Goal: Task Accomplishment & Management: Use online tool/utility

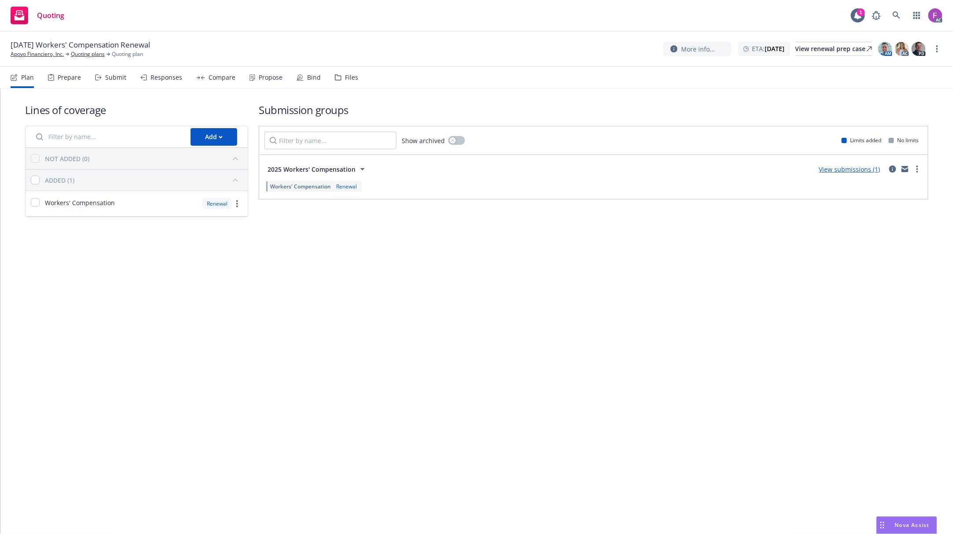
click at [352, 77] on div "Files" at bounding box center [351, 77] width 13 height 7
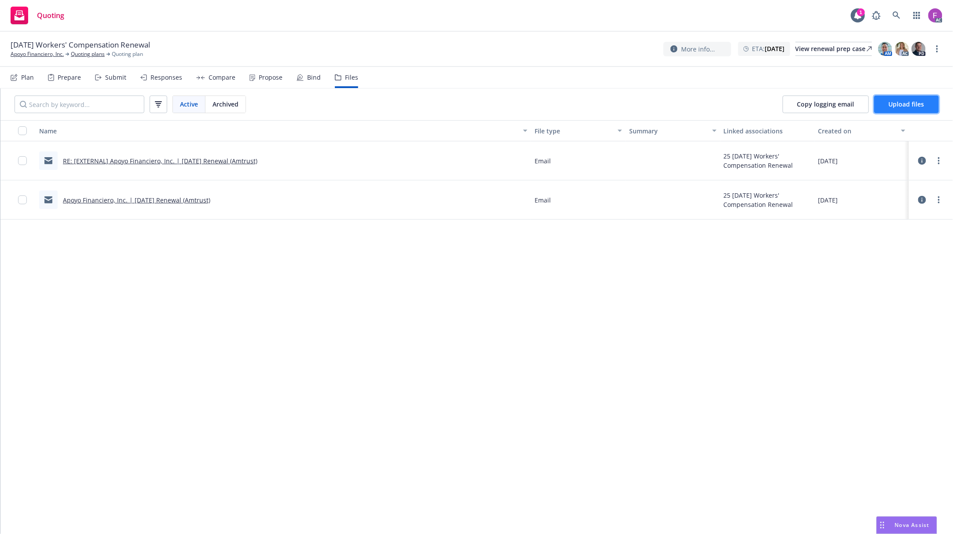
click at [902, 105] on span "Upload files" at bounding box center [907, 104] width 36 height 8
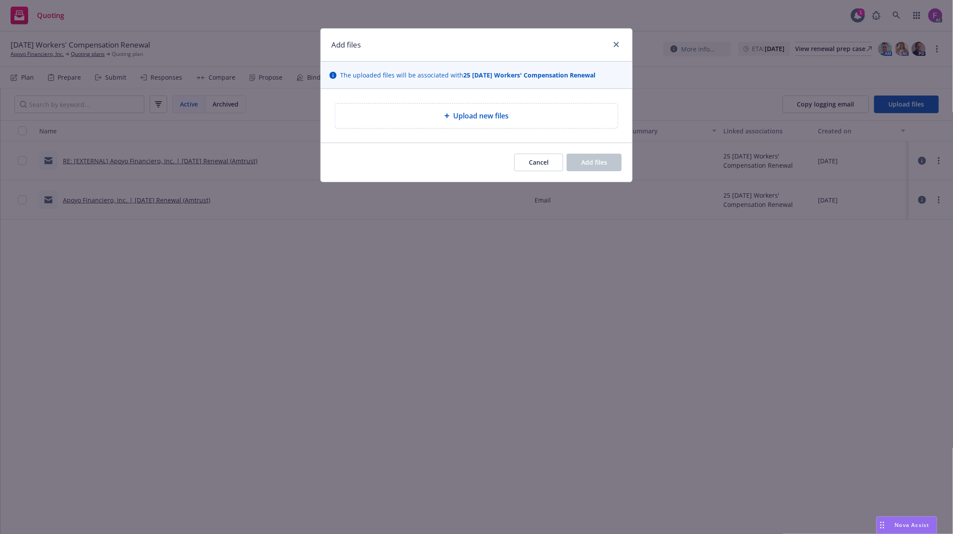
click at [437, 120] on div "Upload new files" at bounding box center [476, 115] width 268 height 11
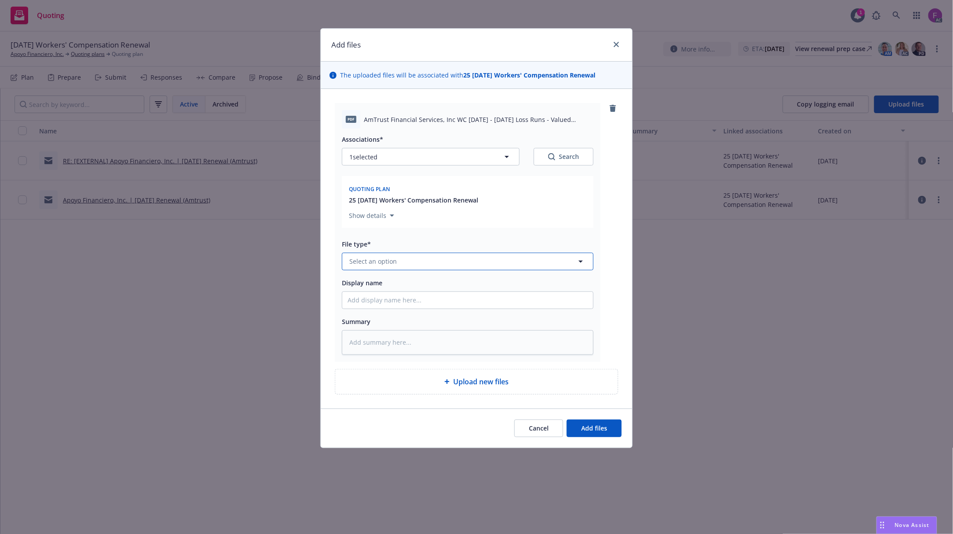
click at [391, 259] on span "Select an option" at bounding box center [373, 261] width 48 height 9
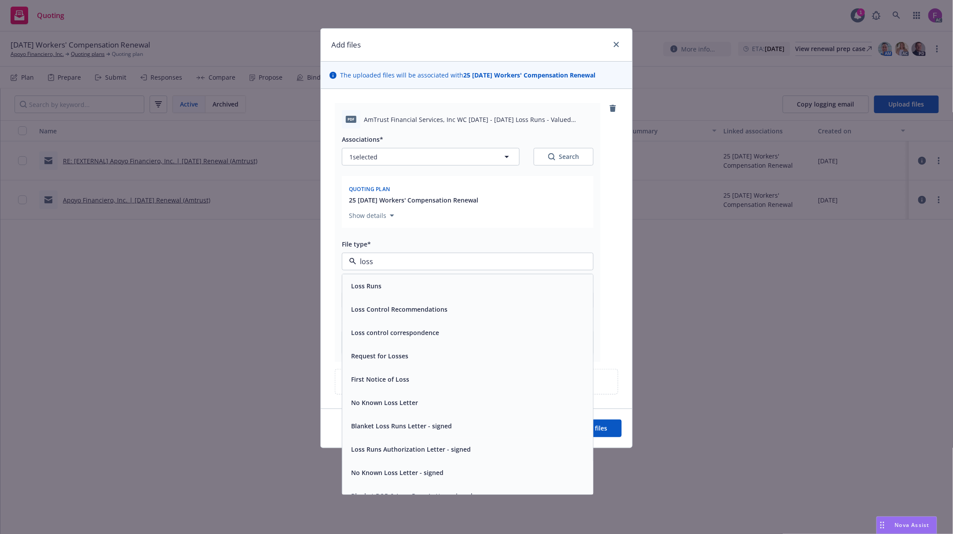
paste input "Loss Run"
type input "Loss Run"
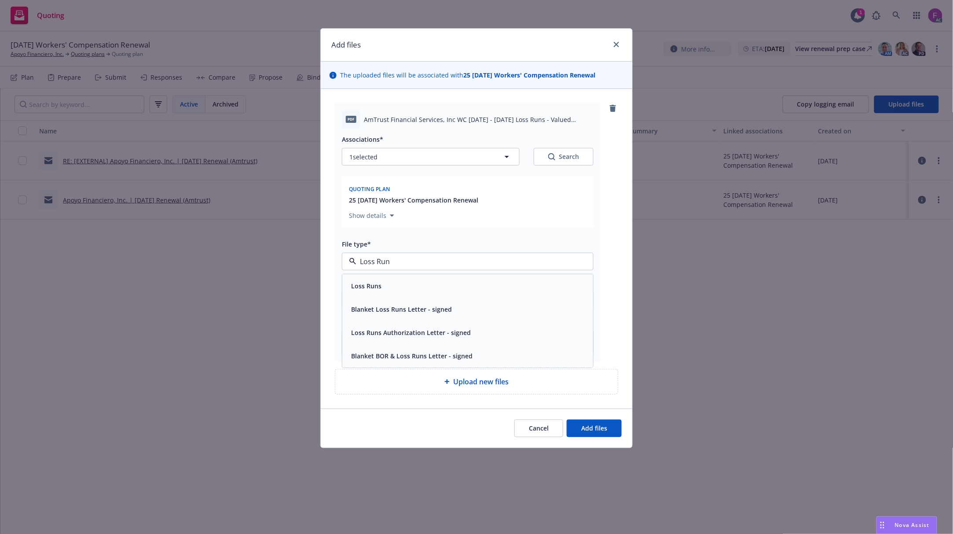
drag, startPoint x: 385, startPoint y: 281, endPoint x: 377, endPoint y: 192, distance: 88.8
click at [385, 281] on div "Loss Runs" at bounding box center [468, 286] width 240 height 13
click at [391, 171] on div "Associations* 1 selected Search Quoting plan 25 [DATE] Workers' Compensation Re…" at bounding box center [468, 183] width 252 height 98
click at [399, 158] on button "1 selected" at bounding box center [431, 157] width 178 height 18
type textarea "x"
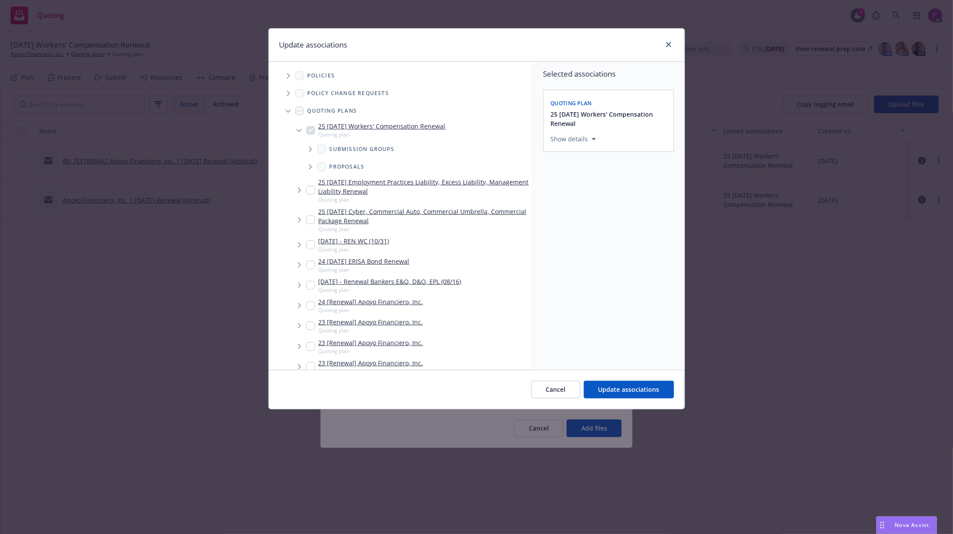
click at [284, 74] on span "Tree Example" at bounding box center [288, 76] width 14 height 14
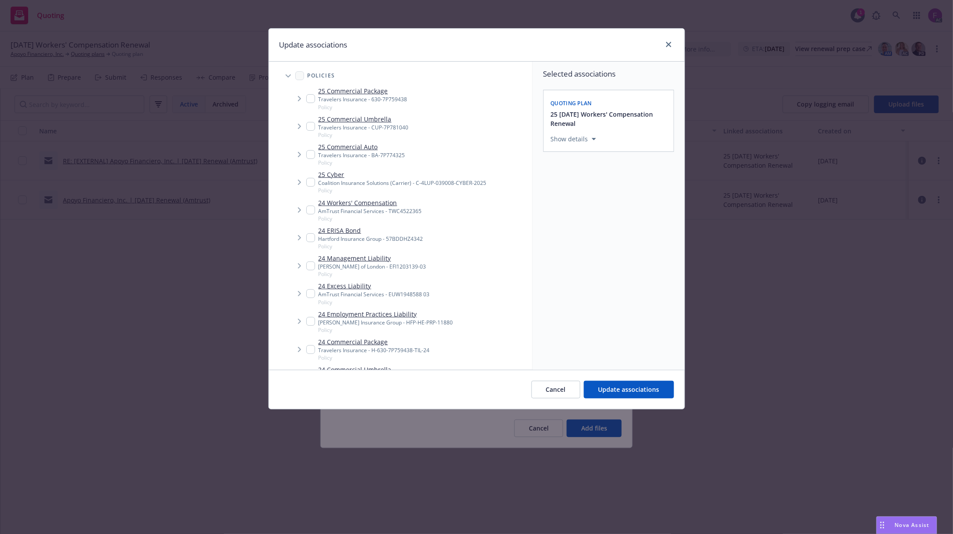
click at [451, 49] on div "Update associations" at bounding box center [477, 45] width 416 height 33
click at [311, 209] on input "Tree Example" at bounding box center [310, 210] width 9 height 9
checkbox input "true"
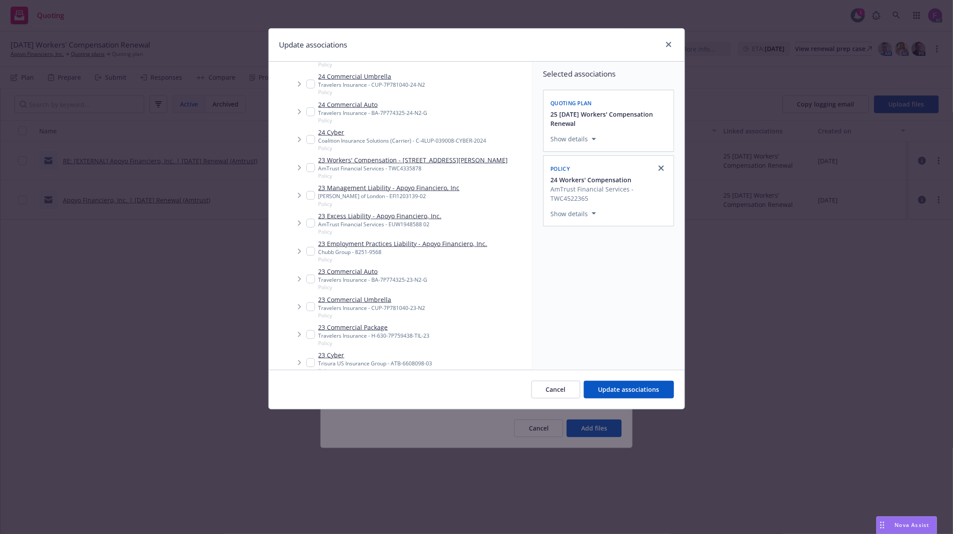
click at [315, 166] on input "Tree Example" at bounding box center [310, 167] width 9 height 9
checkbox input "true"
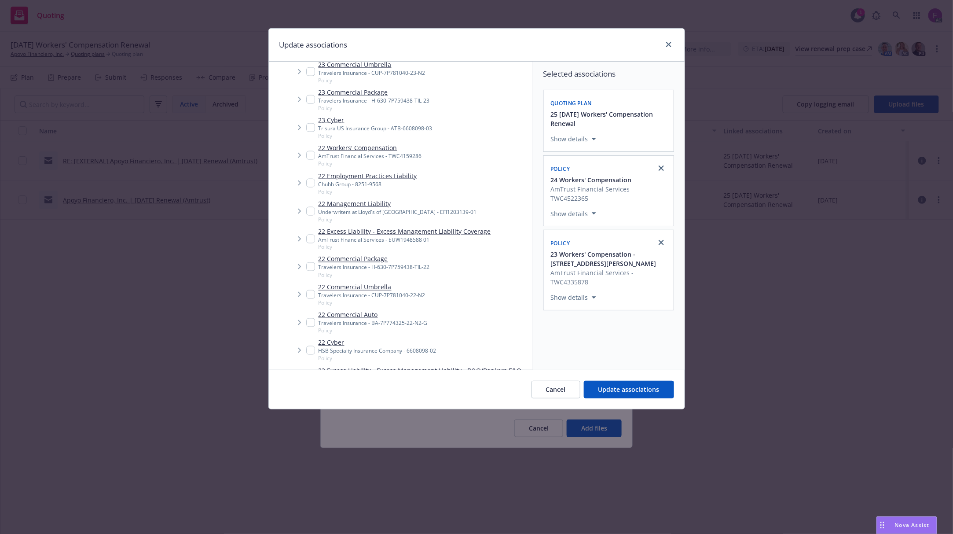
click at [313, 158] on input "Tree Example" at bounding box center [310, 155] width 9 height 9
checkbox input "true"
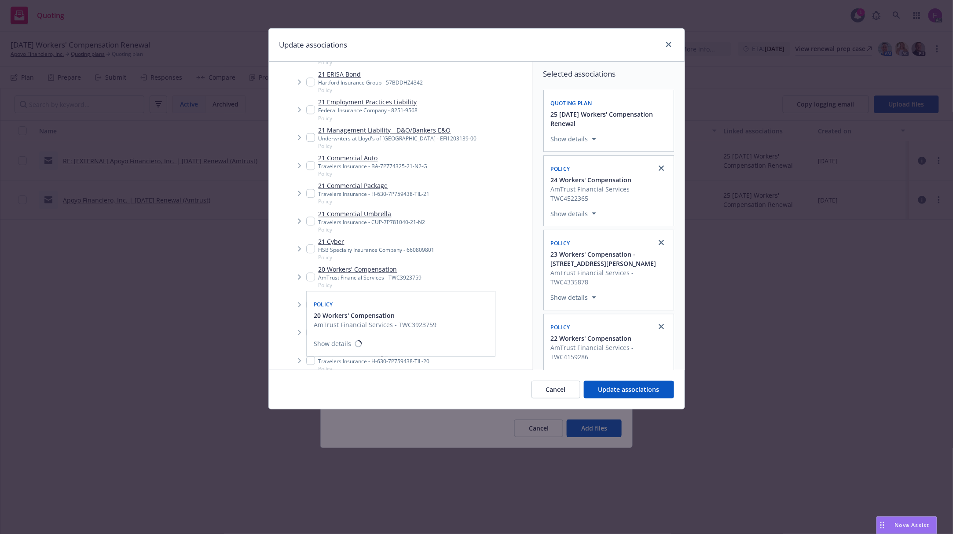
click at [313, 277] on input "Tree Example" at bounding box center [310, 276] width 9 height 9
checkbox input "true"
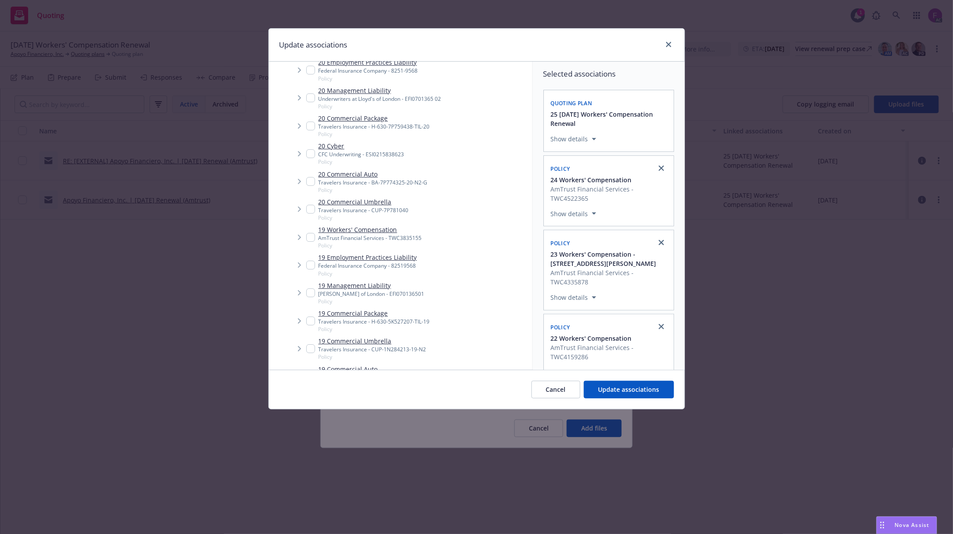
click at [313, 234] on input "Tree Example" at bounding box center [310, 237] width 9 height 9
checkbox input "true"
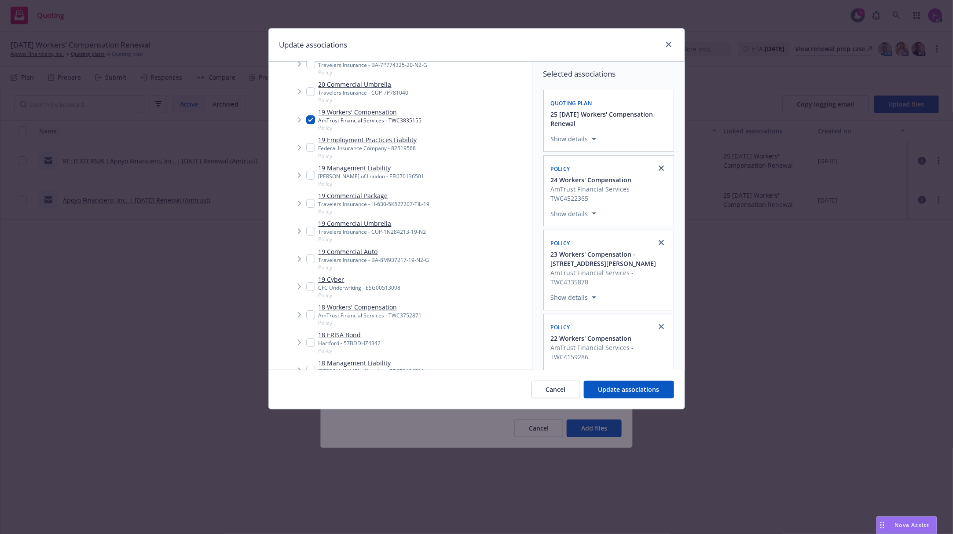
scroll to position [1409, 0]
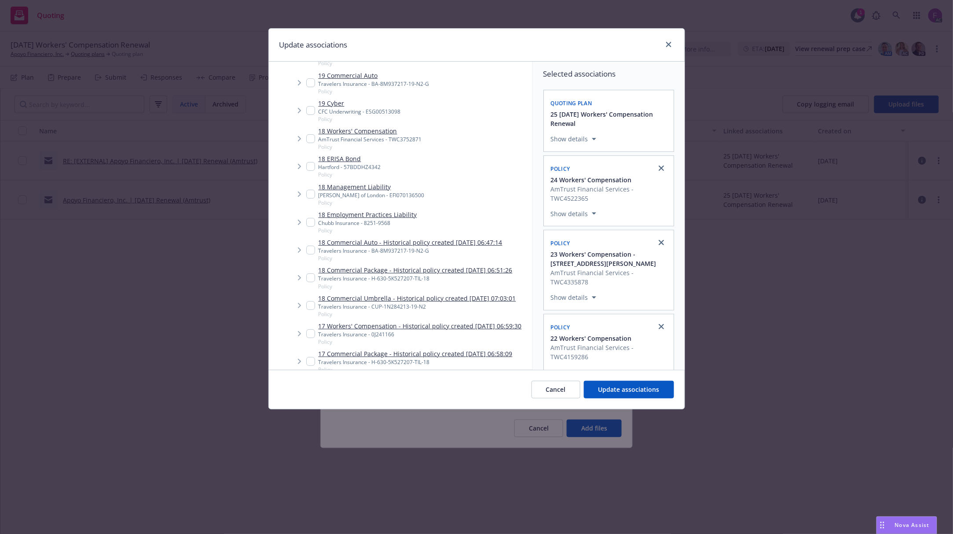
click at [313, 138] on input "Tree Example" at bounding box center [310, 138] width 9 height 9
checkbox input "true"
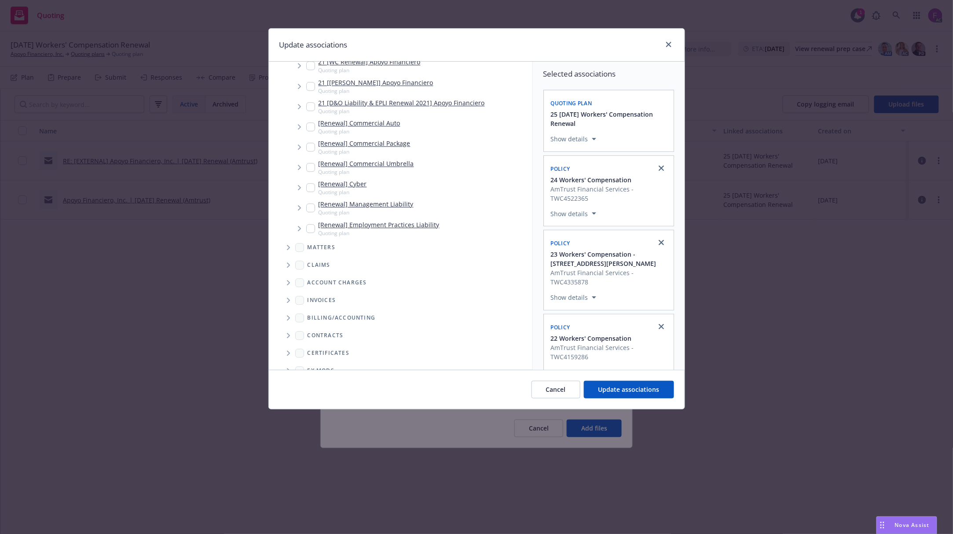
scroll to position [2420, 0]
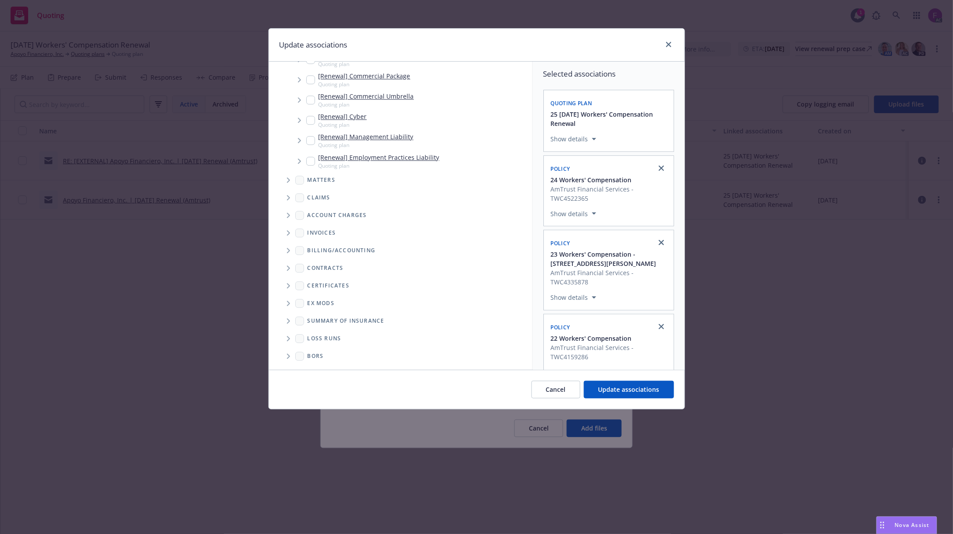
drag, startPoint x: 284, startPoint y: 336, endPoint x: 300, endPoint y: 324, distance: 19.5
click at [285, 336] on span "Folder Tree Example" at bounding box center [288, 338] width 14 height 14
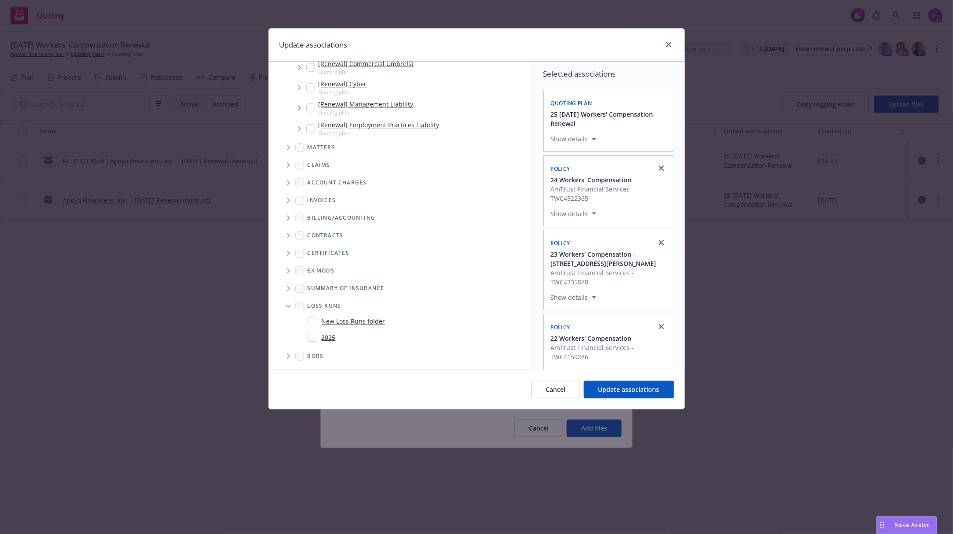
scroll to position [2453, 0]
drag, startPoint x: 310, startPoint y: 337, endPoint x: 447, endPoint y: 307, distance: 140.0
click at [312, 336] on input "Folder Tree Example" at bounding box center [312, 337] width 9 height 9
checkbox input "true"
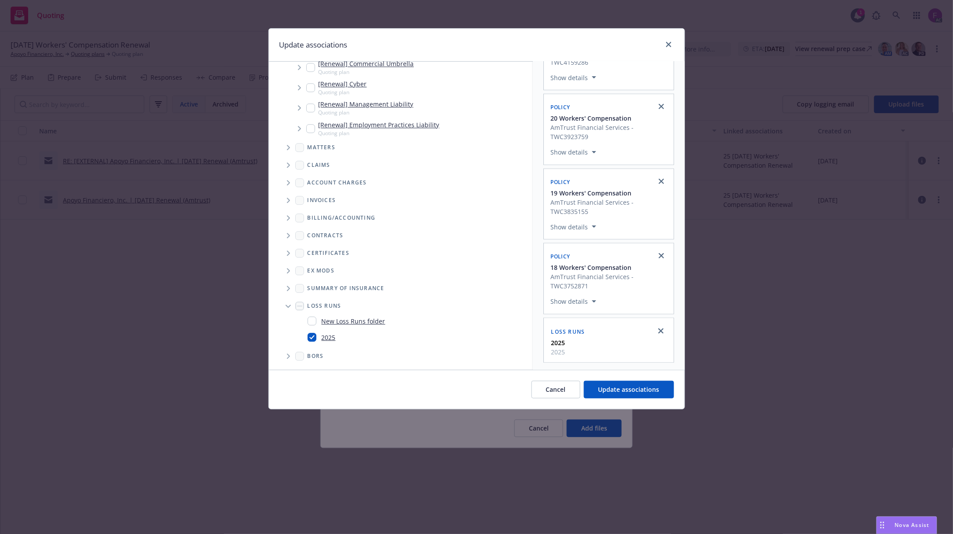
scroll to position [298, 0]
click at [610, 384] on button "Update associations" at bounding box center [629, 390] width 90 height 18
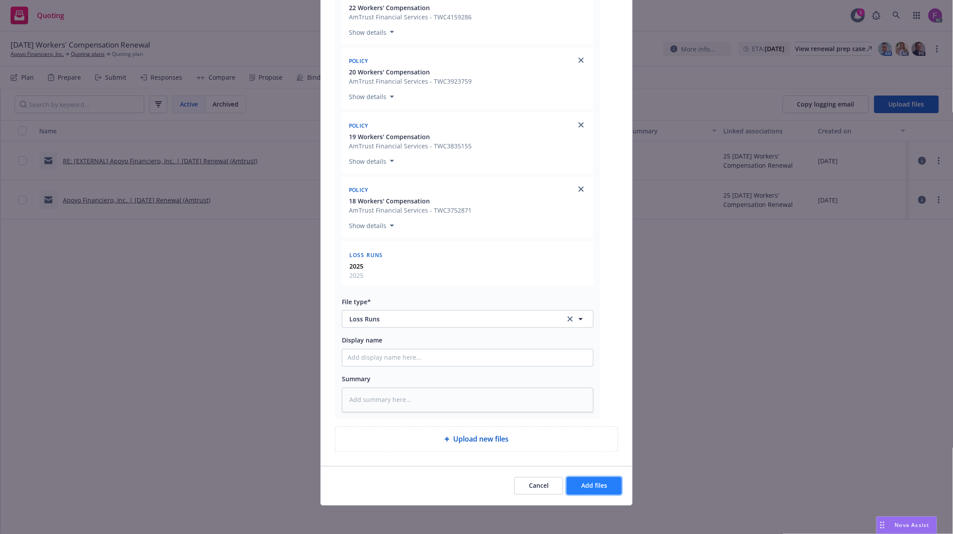
click at [613, 483] on button "Add files" at bounding box center [594, 486] width 55 height 18
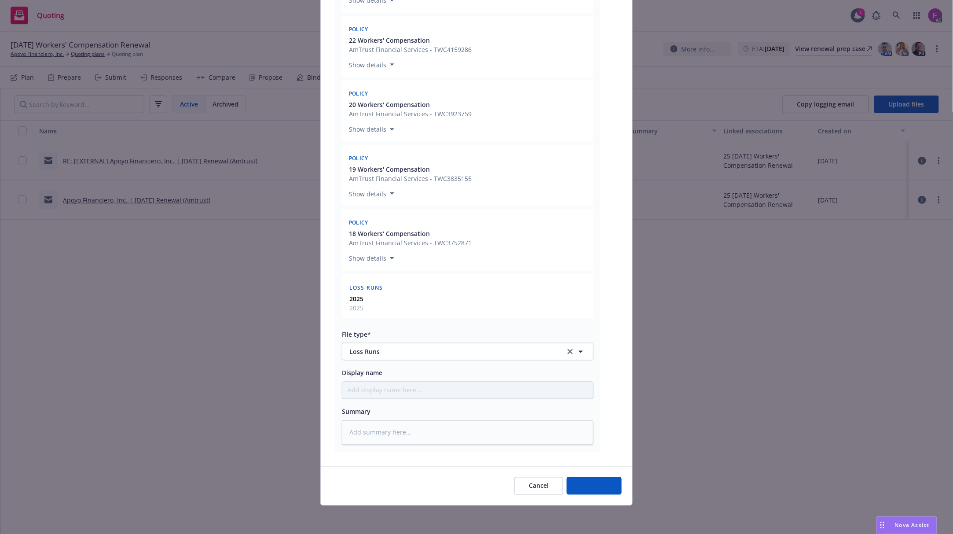
scroll to position [347, 0]
type textarea "x"
